Goal: Navigation & Orientation: Find specific page/section

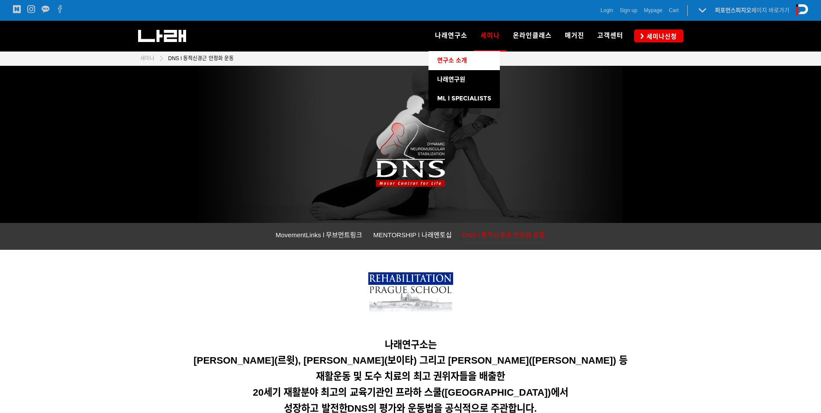
click at [463, 59] on span "연구소 소개" at bounding box center [452, 60] width 30 height 7
click at [412, 297] on img at bounding box center [410, 294] width 85 height 45
click at [416, 283] on img at bounding box center [410, 294] width 85 height 45
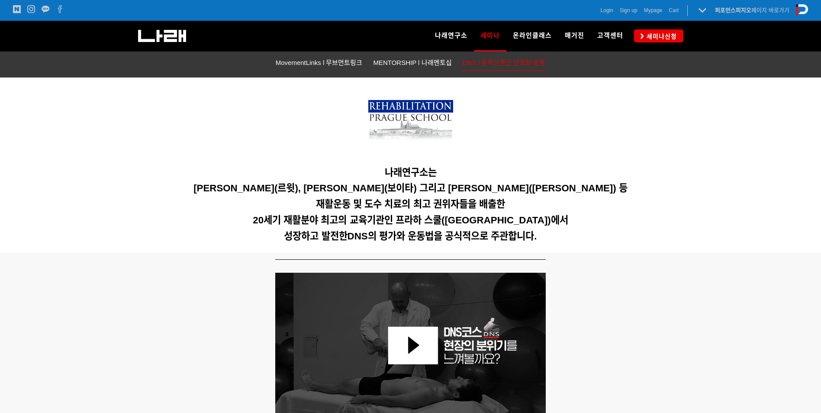
scroll to position [173, 0]
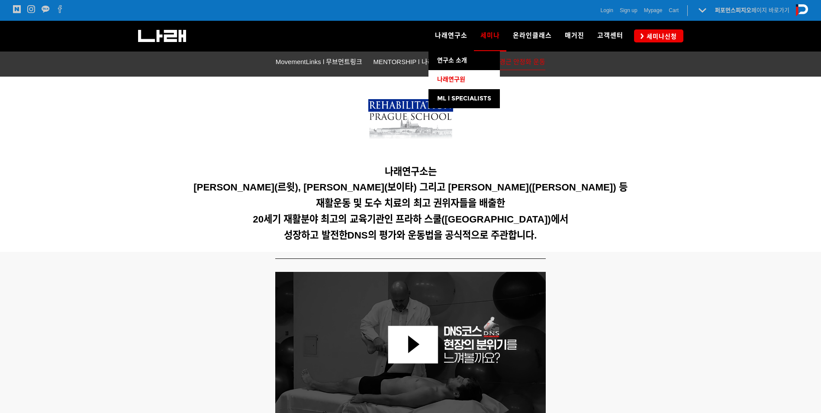
click at [454, 83] on span "나래연구원" at bounding box center [451, 79] width 28 height 7
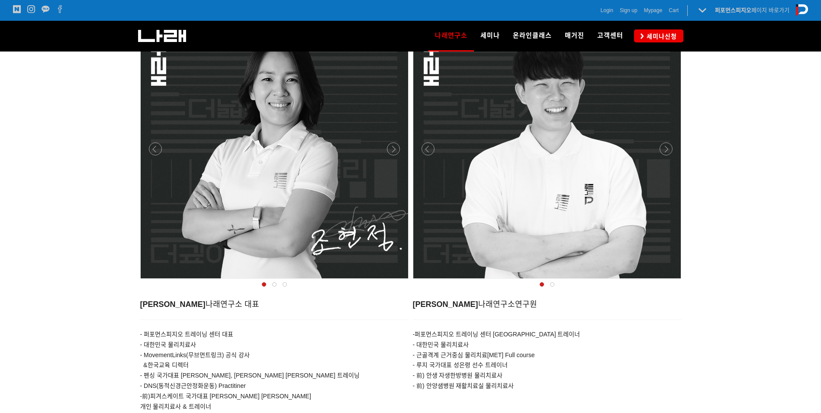
scroll to position [303, 0]
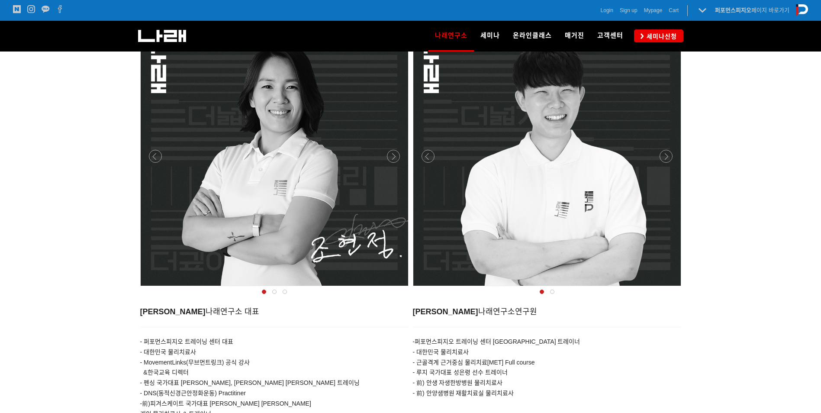
click at [553, 289] on div at bounding box center [552, 292] width 10 height 9
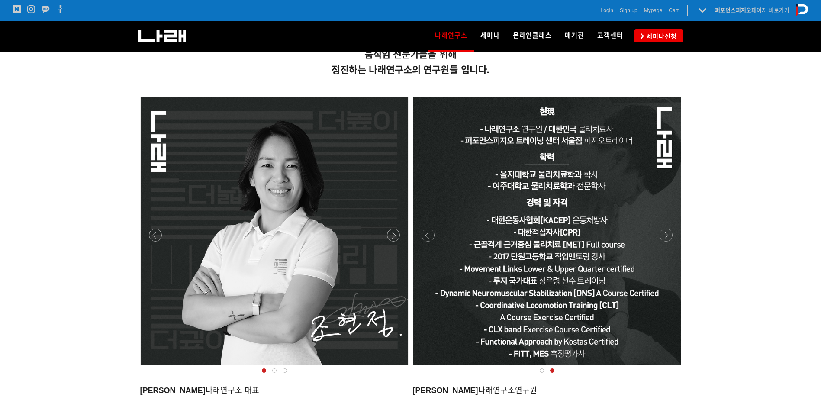
scroll to position [216, 0]
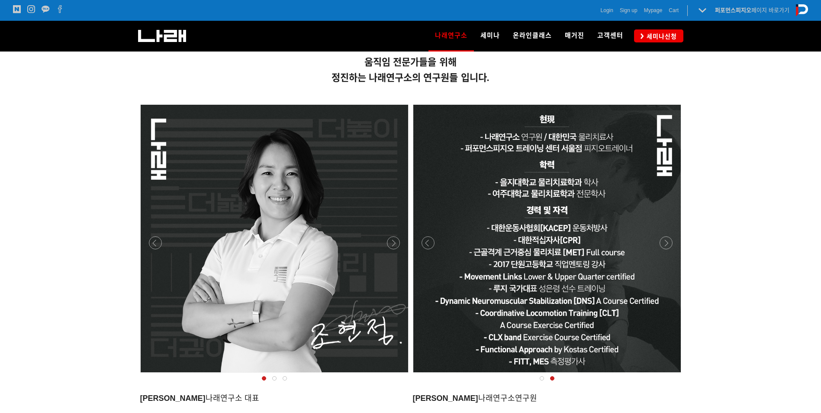
click at [275, 376] on span at bounding box center [274, 378] width 4 height 4
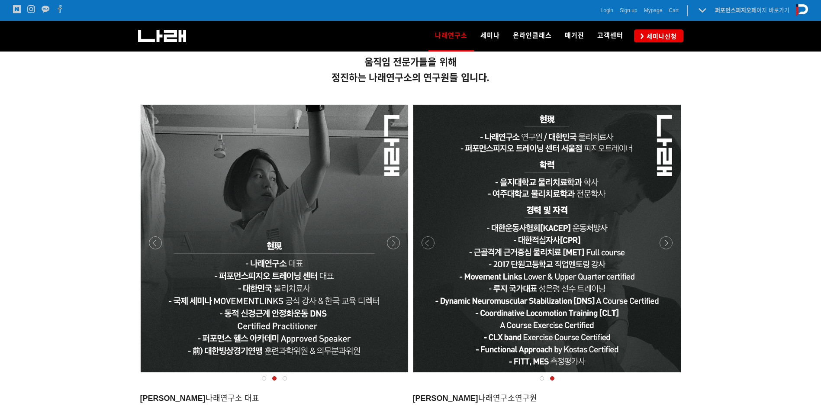
click at [287, 376] on div at bounding box center [285, 378] width 10 height 9
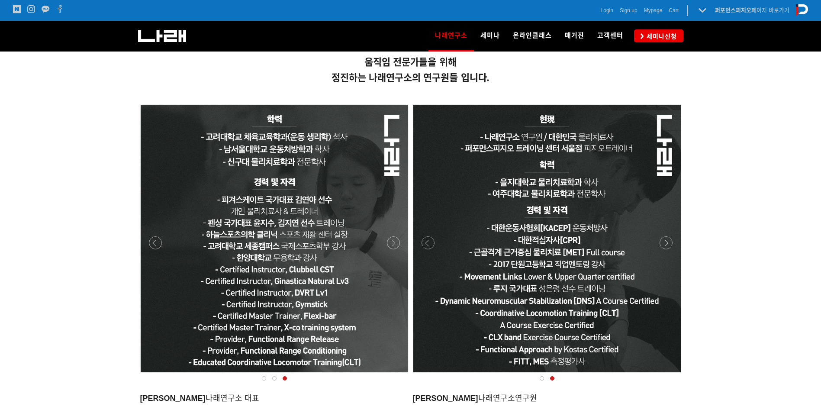
click at [264, 378] on span at bounding box center [264, 378] width 4 height 4
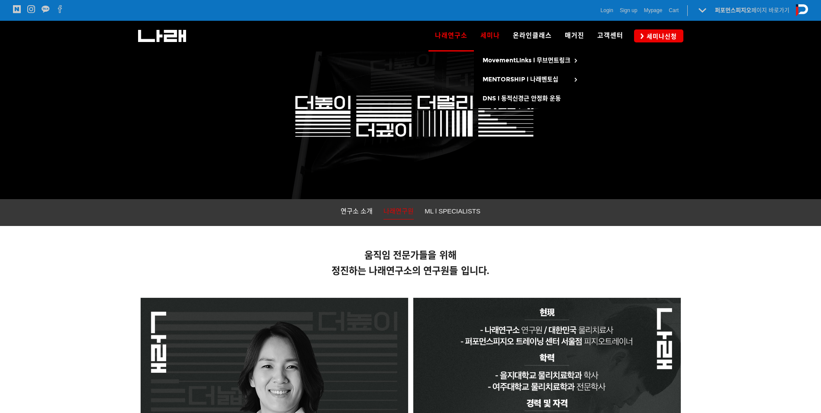
scroll to position [0, 0]
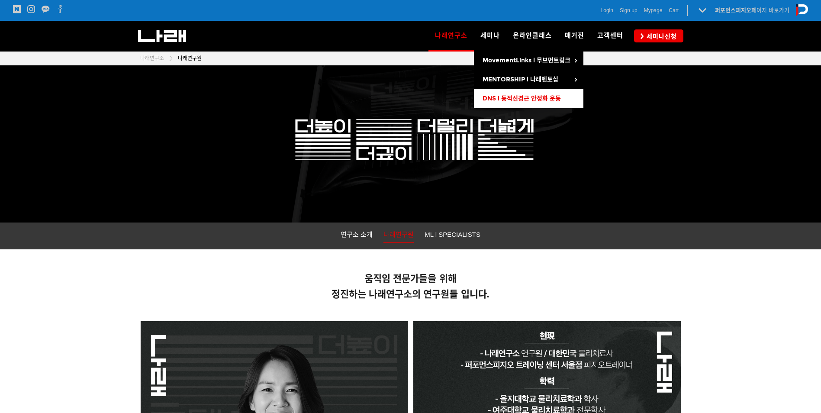
click at [537, 102] on span "DNS l 동적신경근 안정화 운동" at bounding box center [522, 98] width 78 height 7
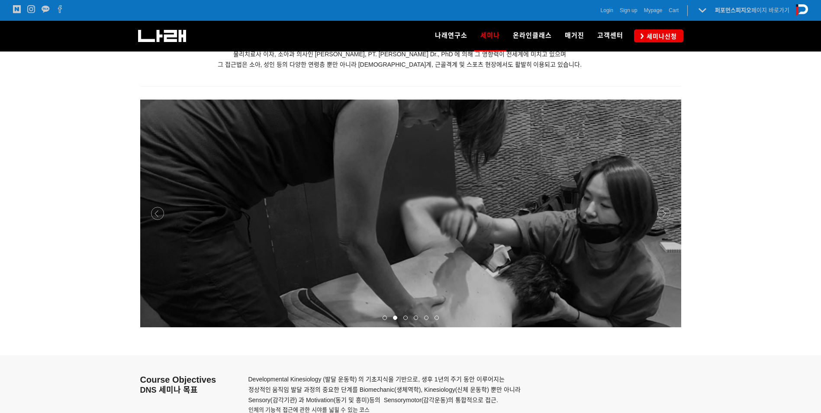
scroll to position [996, 0]
